Goal: Task Accomplishment & Management: Use online tool/utility

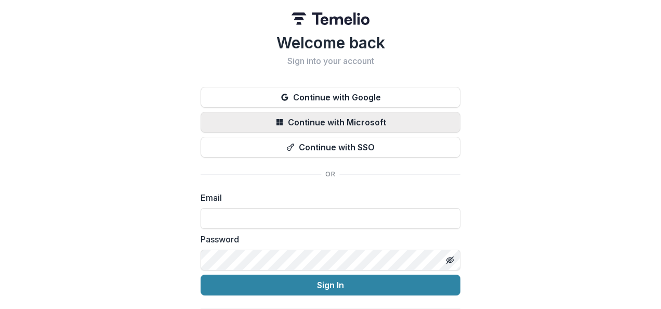
type input "**********"
click at [355, 126] on button "Continue with Microsoft" at bounding box center [331, 122] width 260 height 21
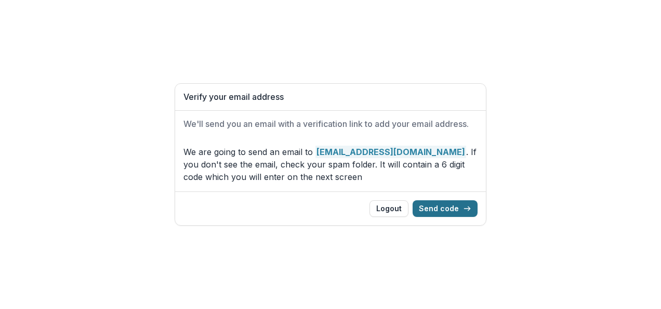
click at [439, 205] on button "Send code" at bounding box center [445, 208] width 65 height 17
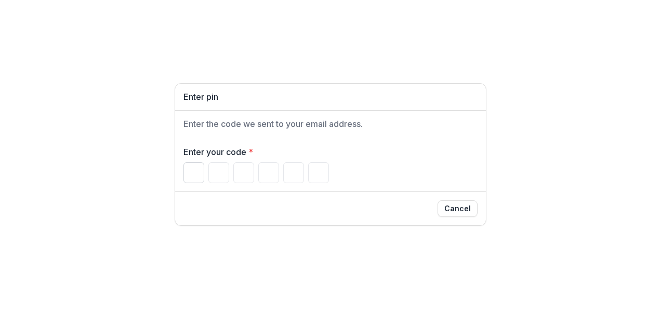
click at [198, 170] on input "Please enter your pin code" at bounding box center [194, 172] width 21 height 21
type input "*"
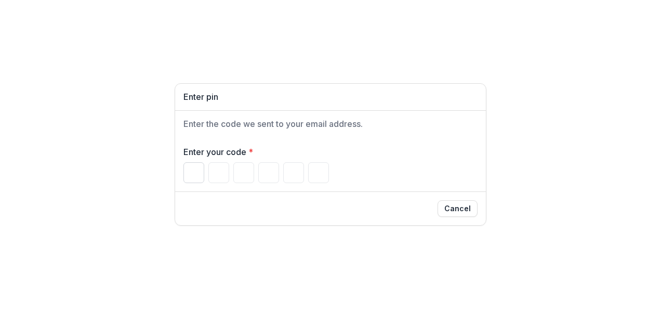
type input "*"
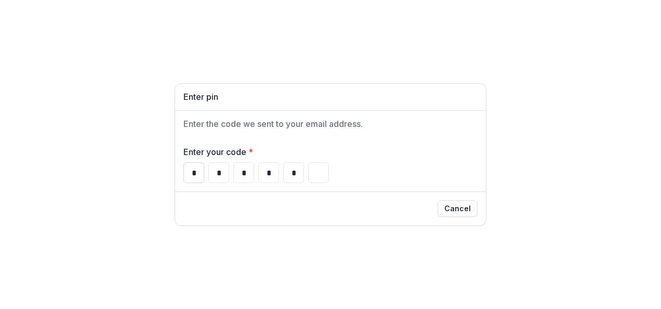
type input "*"
